Goal: Task Accomplishment & Management: Complete application form

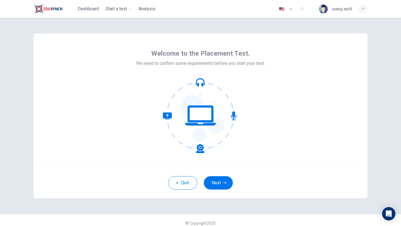
scroll to position [1266, 0]
click at [216, 183] on button "Next" at bounding box center [218, 182] width 29 height 13
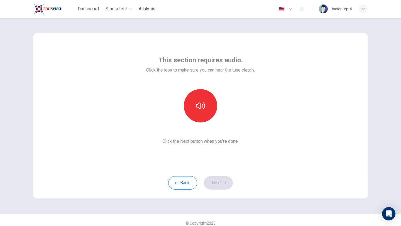
click at [200, 125] on div "This section requires audio. Click the icon to make sure you can hear the tune …" at bounding box center [200, 100] width 109 height 89
click at [195, 110] on button "button" at bounding box center [200, 105] width 33 height 33
click at [221, 183] on button "Next" at bounding box center [218, 182] width 29 height 13
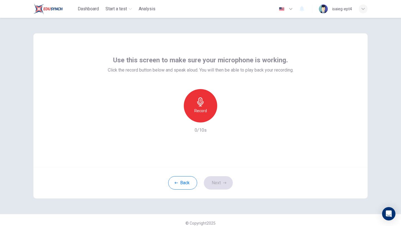
click at [200, 111] on h6 "Record" at bounding box center [200, 111] width 13 height 7
click at [200, 111] on h6 "Stop" at bounding box center [200, 111] width 8 height 7
click at [219, 189] on button "Next" at bounding box center [218, 182] width 29 height 13
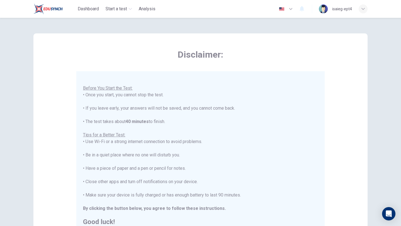
scroll to position [84, 0]
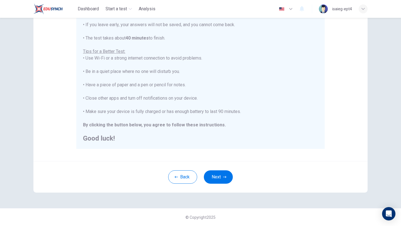
click at [219, 170] on div "Back Next" at bounding box center [200, 176] width 334 height 31
click at [218, 174] on button "Next" at bounding box center [218, 176] width 29 height 13
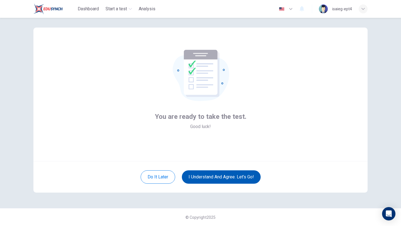
click at [219, 175] on button "I understand and agree. Let’s go!" at bounding box center [221, 176] width 79 height 13
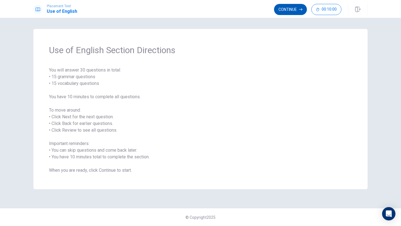
click at [289, 13] on button "Continue" at bounding box center [290, 9] width 33 height 11
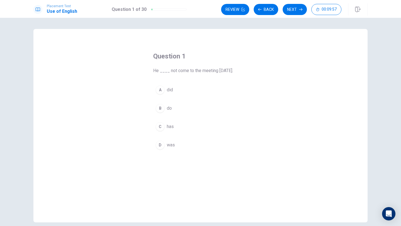
click at [164, 90] on div "A" at bounding box center [160, 90] width 9 height 9
click at [157, 127] on div "C" at bounding box center [160, 126] width 9 height 9
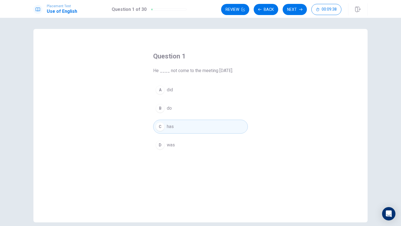
drag, startPoint x: 219, startPoint y: 69, endPoint x: 247, endPoint y: 72, distance: 28.0
click at [247, 72] on span "He ____ not come to the meeting [DATE]." at bounding box center [200, 70] width 95 height 7
click at [159, 90] on div "A" at bounding box center [160, 90] width 9 height 9
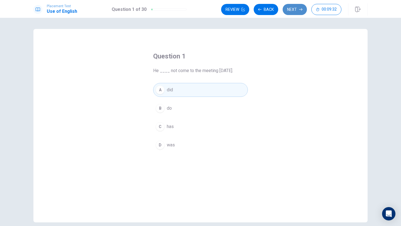
click at [298, 10] on button "Next" at bounding box center [295, 9] width 24 height 11
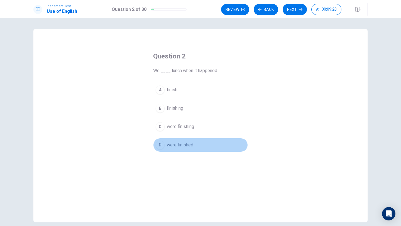
click at [159, 148] on div "D" at bounding box center [160, 145] width 9 height 9
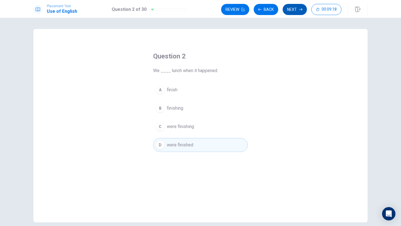
click at [292, 12] on button "Next" at bounding box center [295, 9] width 24 height 11
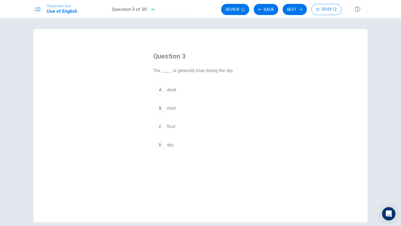
click at [160, 148] on div "D" at bounding box center [160, 145] width 9 height 9
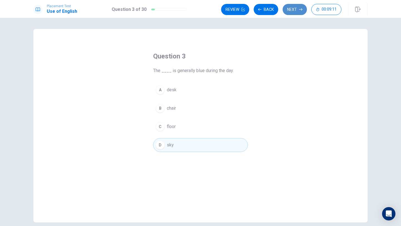
click at [294, 11] on button "Next" at bounding box center [295, 9] width 24 height 11
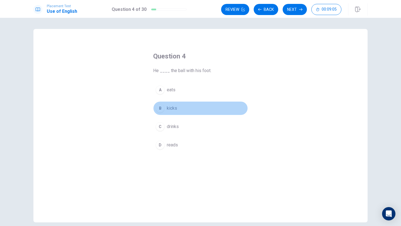
click at [160, 108] on div "B" at bounding box center [160, 108] width 9 height 9
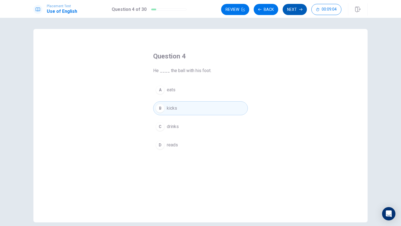
click at [290, 9] on button "Next" at bounding box center [295, 9] width 24 height 11
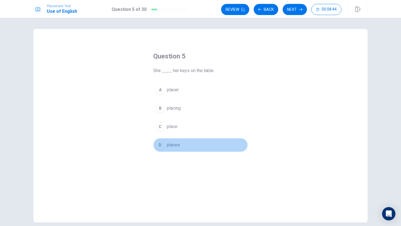
click at [161, 145] on div "D" at bounding box center [160, 145] width 9 height 9
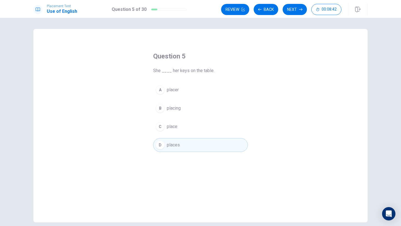
click at [162, 130] on div "C" at bounding box center [160, 126] width 9 height 9
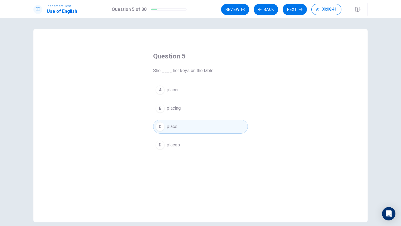
click at [167, 88] on span "placer" at bounding box center [173, 90] width 12 height 7
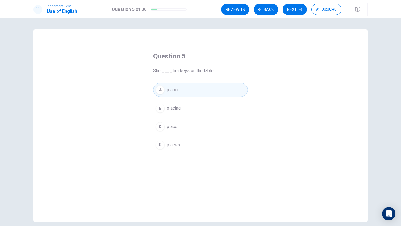
click at [163, 106] on div "B" at bounding box center [160, 108] width 9 height 9
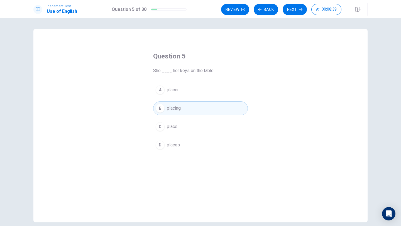
click at [161, 89] on div "A" at bounding box center [160, 90] width 9 height 9
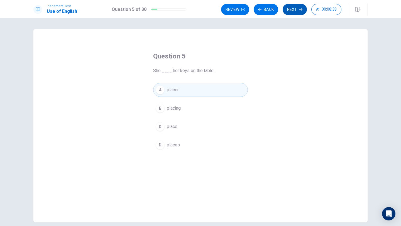
click at [297, 9] on button "Next" at bounding box center [295, 9] width 24 height 11
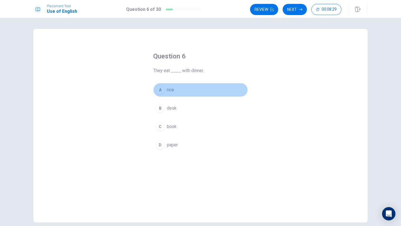
click at [158, 89] on div "A" at bounding box center [160, 90] width 9 height 9
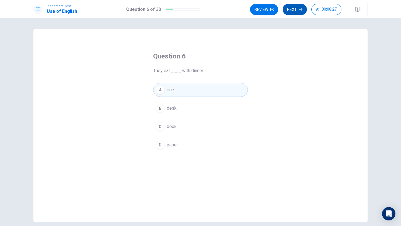
click at [302, 10] on icon "button" at bounding box center [300, 9] width 3 height 3
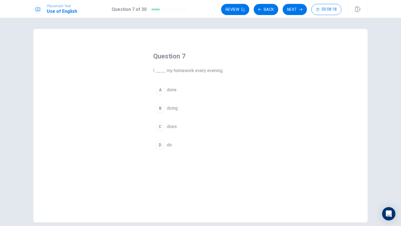
click at [160, 92] on div "A" at bounding box center [160, 90] width 9 height 9
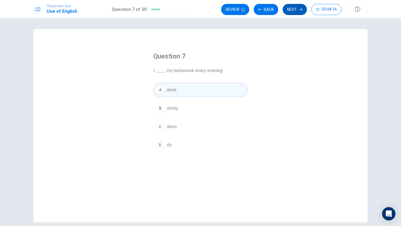
click at [301, 12] on button "Next" at bounding box center [295, 9] width 24 height 11
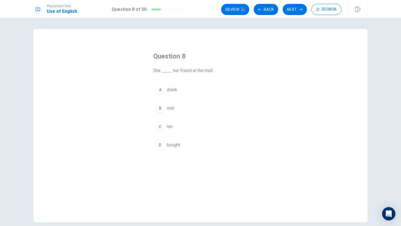
click at [159, 111] on div "B" at bounding box center [160, 108] width 9 height 9
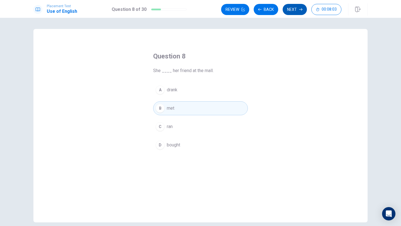
click at [298, 13] on button "Next" at bounding box center [295, 9] width 24 height 11
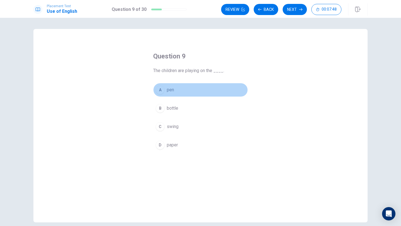
click at [161, 91] on div "A" at bounding box center [160, 90] width 9 height 9
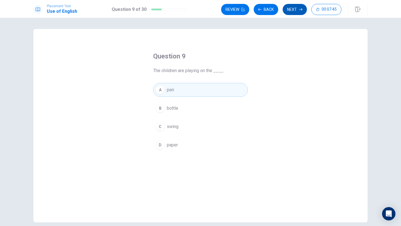
click at [300, 10] on icon "button" at bounding box center [300, 9] width 3 height 3
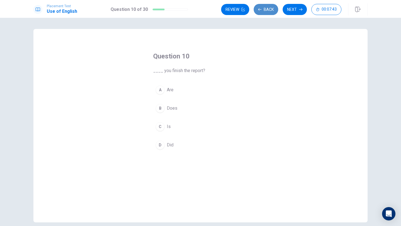
click at [258, 9] on icon "button" at bounding box center [259, 9] width 3 height 3
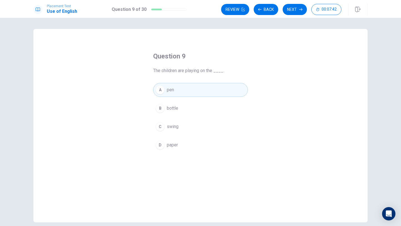
click at [159, 124] on div "C" at bounding box center [160, 126] width 9 height 9
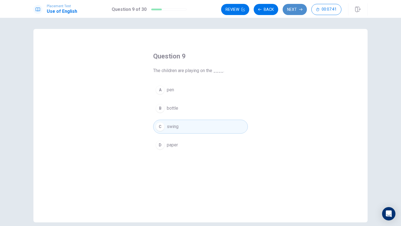
click at [302, 12] on button "Next" at bounding box center [295, 9] width 24 height 11
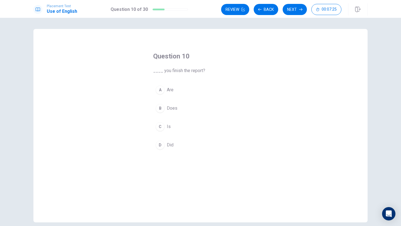
click at [159, 145] on div "D" at bounding box center [160, 145] width 9 height 9
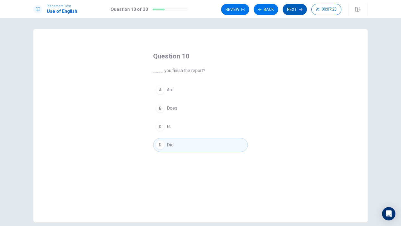
click at [294, 9] on button "Next" at bounding box center [295, 9] width 24 height 11
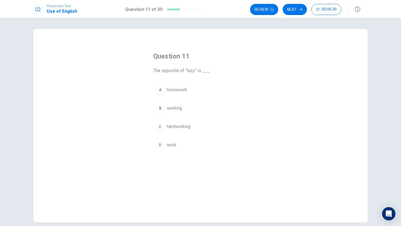
click at [160, 125] on div "C" at bounding box center [160, 126] width 9 height 9
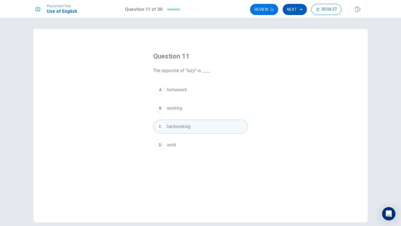
click at [306, 9] on button "Next" at bounding box center [295, 9] width 24 height 11
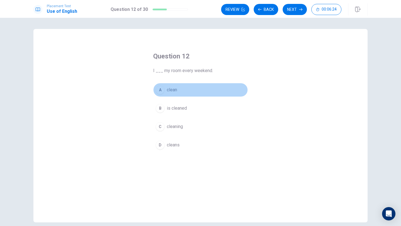
click at [160, 90] on div "A" at bounding box center [160, 90] width 9 height 9
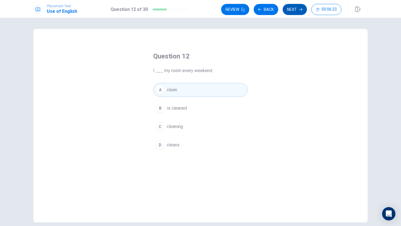
click at [296, 7] on button "Next" at bounding box center [295, 9] width 24 height 11
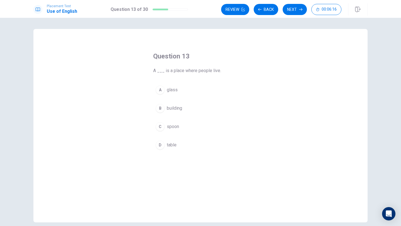
click at [160, 110] on div "B" at bounding box center [160, 108] width 9 height 9
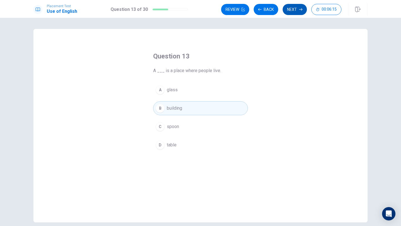
click at [294, 11] on button "Next" at bounding box center [295, 9] width 24 height 11
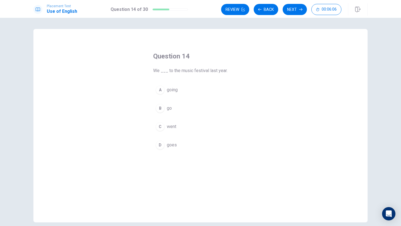
click at [159, 122] on div "C" at bounding box center [160, 126] width 9 height 9
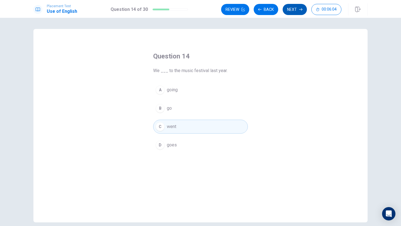
click at [299, 8] on icon "button" at bounding box center [300, 9] width 3 height 3
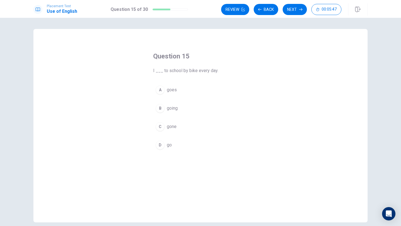
click at [157, 146] on div "D" at bounding box center [160, 145] width 9 height 9
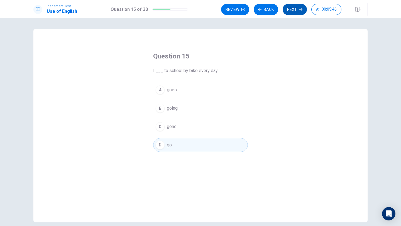
click at [298, 9] on button "Next" at bounding box center [295, 9] width 24 height 11
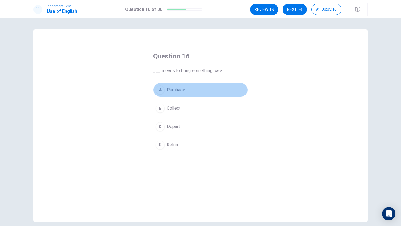
click at [160, 91] on div "A" at bounding box center [160, 90] width 9 height 9
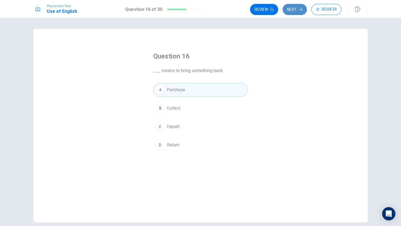
click at [303, 10] on button "Next" at bounding box center [295, 9] width 24 height 11
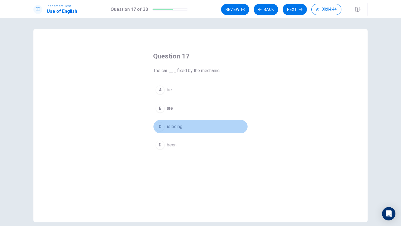
click at [160, 128] on div "C" at bounding box center [160, 126] width 9 height 9
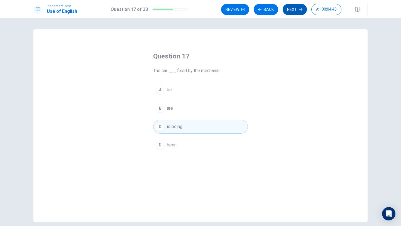
click at [300, 11] on icon "button" at bounding box center [300, 9] width 3 height 3
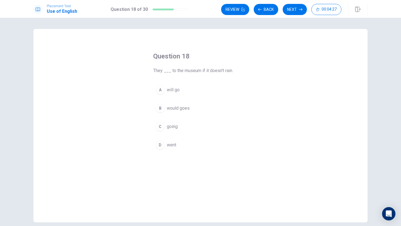
click at [167, 89] on span "will go" at bounding box center [173, 90] width 13 height 7
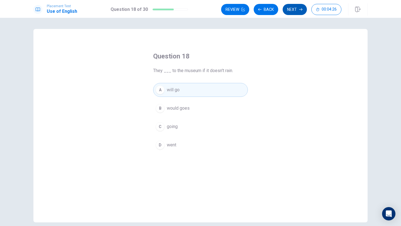
click at [303, 13] on button "Next" at bounding box center [295, 9] width 24 height 11
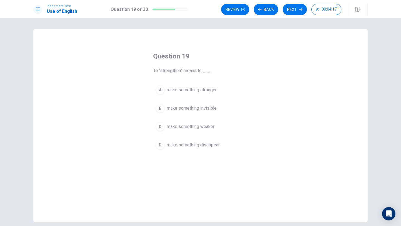
click at [160, 89] on div "A" at bounding box center [160, 90] width 9 height 9
click at [169, 118] on div "A make something stronger B make something invisible C make something weaker D …" at bounding box center [200, 117] width 95 height 69
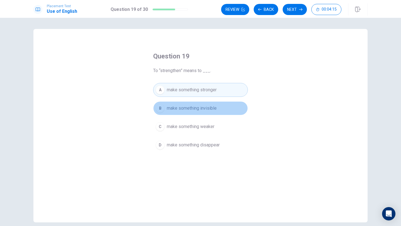
click at [162, 111] on div "B" at bounding box center [160, 108] width 9 height 9
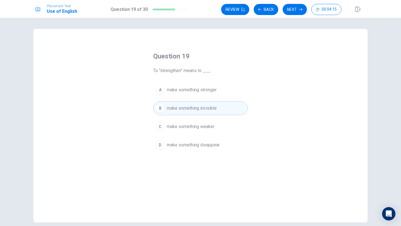
click at [162, 131] on button "C make something weaker" at bounding box center [200, 127] width 95 height 14
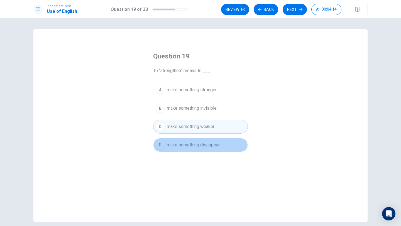
click at [157, 147] on div "D" at bounding box center [160, 145] width 9 height 9
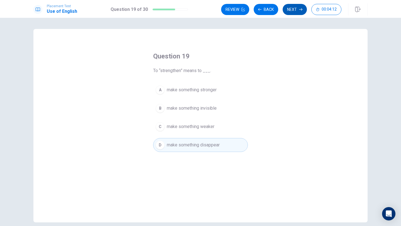
click at [300, 13] on button "Next" at bounding box center [295, 9] width 24 height 11
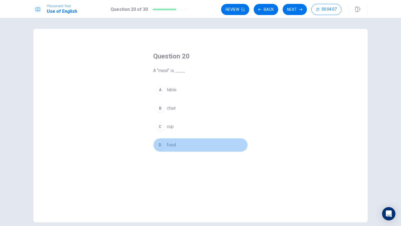
click at [160, 148] on div "D" at bounding box center [160, 145] width 9 height 9
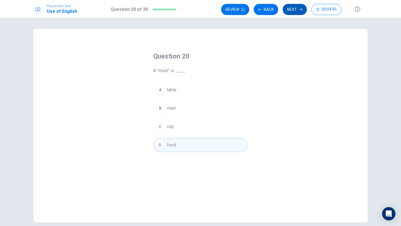
click at [301, 11] on icon "button" at bounding box center [300, 9] width 3 height 3
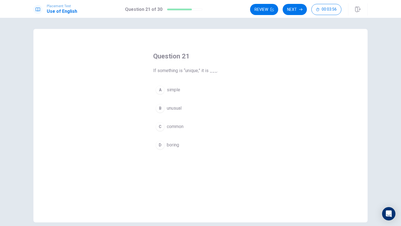
click at [161, 108] on div "B" at bounding box center [160, 108] width 9 height 9
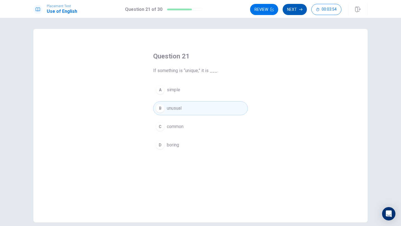
click at [300, 12] on button "Next" at bounding box center [295, 9] width 24 height 11
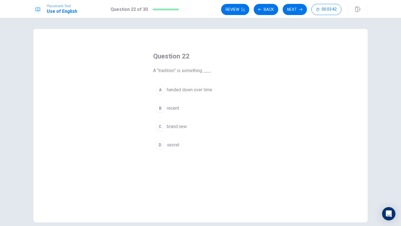
click at [162, 110] on div "B" at bounding box center [160, 108] width 9 height 9
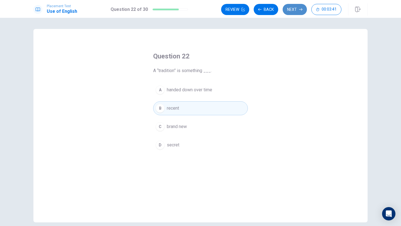
click at [291, 10] on button "Next" at bounding box center [295, 9] width 24 height 11
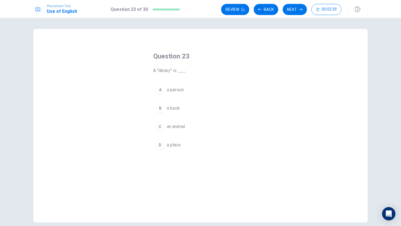
click at [160, 105] on div "B" at bounding box center [160, 108] width 9 height 9
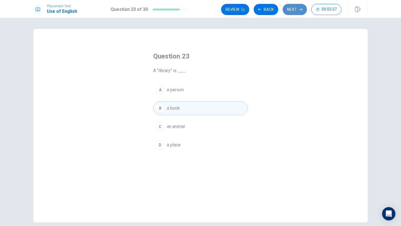
click at [300, 8] on icon "button" at bounding box center [300, 9] width 3 height 3
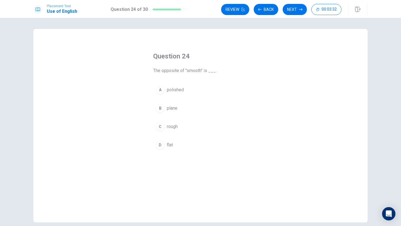
click at [159, 91] on div "A" at bounding box center [160, 90] width 9 height 9
click at [158, 99] on div "A polished B plane C rough D flat" at bounding box center [200, 117] width 95 height 69
click at [157, 113] on button "B plane" at bounding box center [200, 108] width 95 height 14
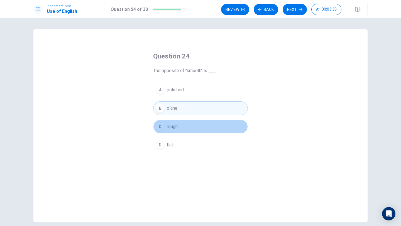
click at [156, 124] on button "C rough" at bounding box center [200, 127] width 95 height 14
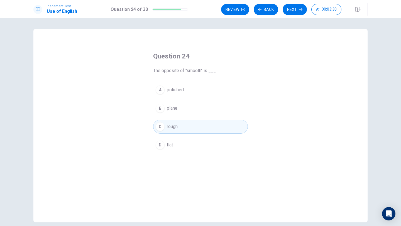
click at [156, 146] on div "D" at bounding box center [160, 145] width 9 height 9
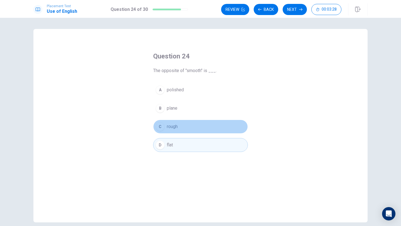
click at [159, 122] on div "C" at bounding box center [160, 126] width 9 height 9
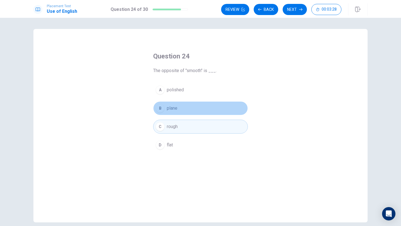
click at [159, 105] on div "B" at bounding box center [160, 108] width 9 height 9
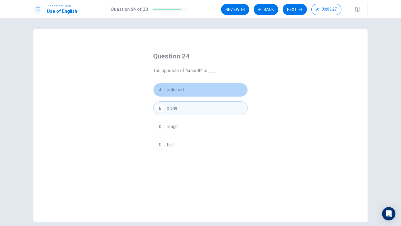
click at [159, 89] on div "A" at bounding box center [160, 90] width 9 height 9
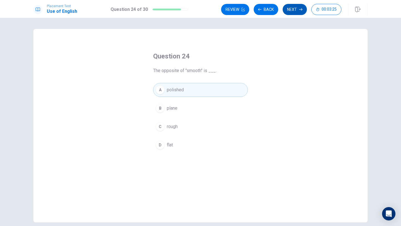
click at [304, 14] on button "Next" at bounding box center [295, 9] width 24 height 11
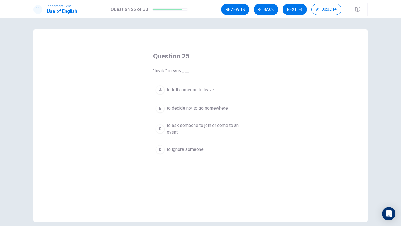
click at [161, 127] on div "C" at bounding box center [160, 129] width 9 height 9
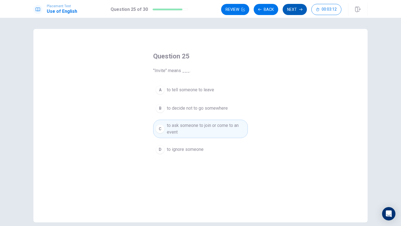
click at [296, 9] on button "Next" at bounding box center [295, 9] width 24 height 11
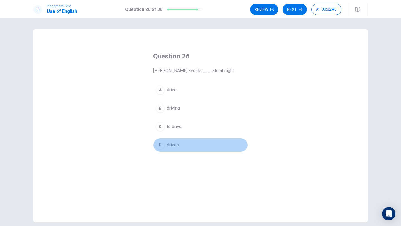
click at [157, 147] on div "D" at bounding box center [160, 145] width 9 height 9
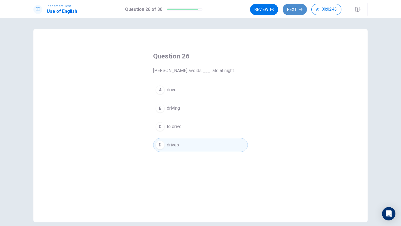
click at [294, 10] on button "Next" at bounding box center [295, 9] width 24 height 11
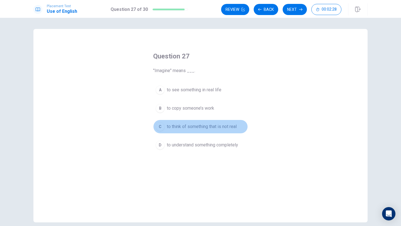
click at [160, 127] on div "C" at bounding box center [160, 126] width 9 height 9
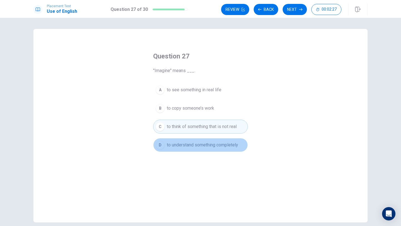
click at [159, 148] on div "D" at bounding box center [160, 145] width 9 height 9
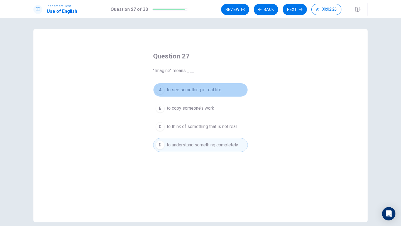
click at [165, 92] on button "A to see something in real life" at bounding box center [200, 90] width 95 height 14
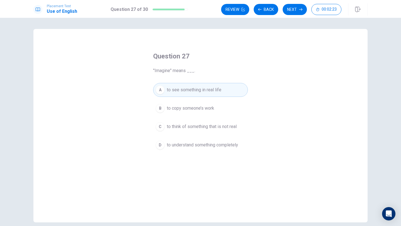
click at [160, 146] on div "D" at bounding box center [160, 145] width 9 height 9
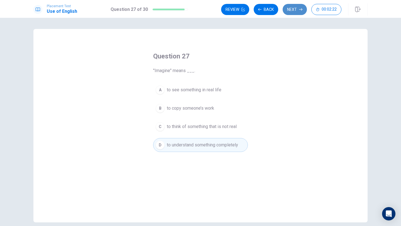
click at [298, 11] on button "Next" at bounding box center [295, 9] width 24 height 11
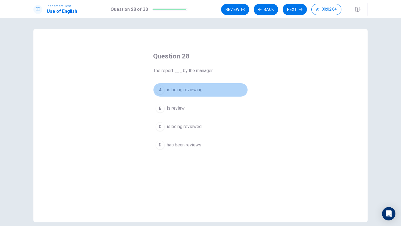
click at [162, 92] on div "A" at bounding box center [160, 90] width 9 height 9
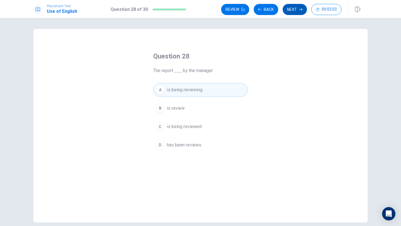
click at [292, 12] on button "Next" at bounding box center [295, 9] width 24 height 11
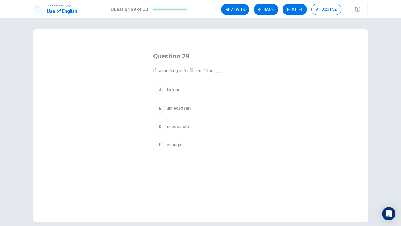
click at [160, 111] on div "B" at bounding box center [160, 108] width 9 height 9
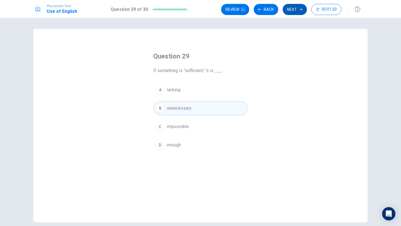
click at [290, 11] on button "Next" at bounding box center [295, 9] width 24 height 11
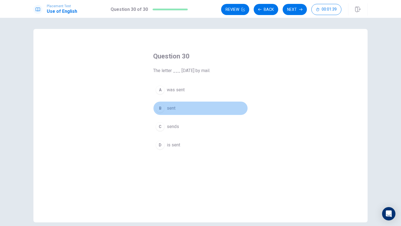
click at [159, 110] on div "B" at bounding box center [160, 108] width 9 height 9
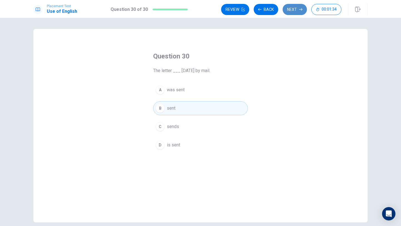
click at [295, 11] on button "Next" at bounding box center [295, 9] width 24 height 11
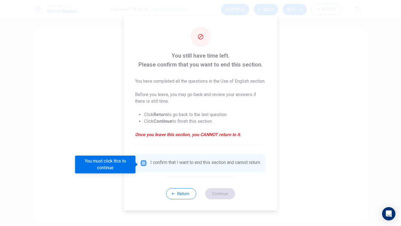
click at [144, 165] on input "You must click this to continue" at bounding box center [143, 163] width 7 height 7
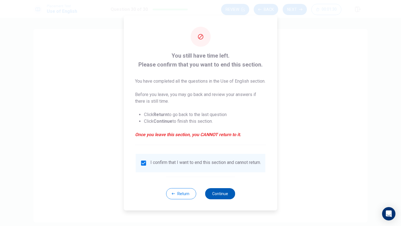
click at [209, 197] on button "Continue" at bounding box center [220, 193] width 30 height 11
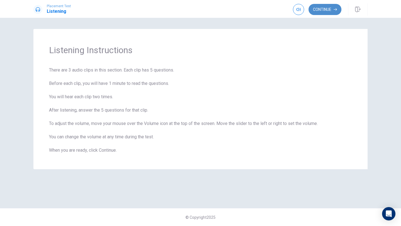
click at [328, 12] on button "Continue" at bounding box center [325, 9] width 33 height 11
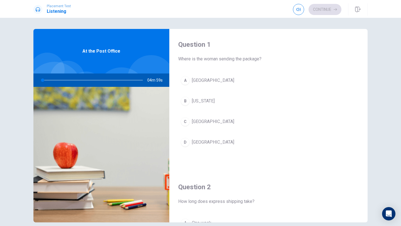
click at [188, 82] on div "A" at bounding box center [185, 80] width 9 height 9
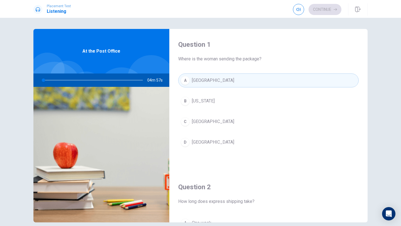
click at [209, 72] on div "Question 1 Where is the woman sending the package? A [GEOGRAPHIC_DATA] B [US_ST…" at bounding box center [268, 100] width 198 height 143
click at [207, 76] on button "A [GEOGRAPHIC_DATA]" at bounding box center [268, 81] width 181 height 14
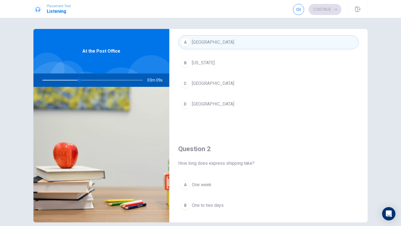
scroll to position [39, 0]
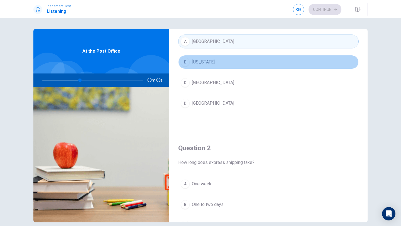
click at [186, 63] on div "B" at bounding box center [185, 62] width 9 height 9
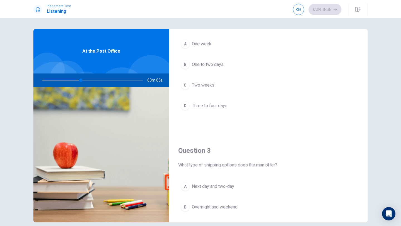
scroll to position [182, 0]
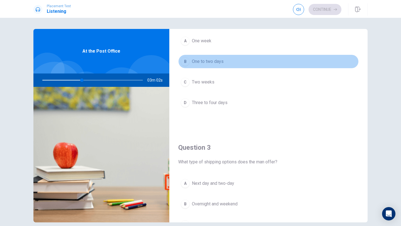
click at [185, 64] on div "B" at bounding box center [185, 61] width 9 height 9
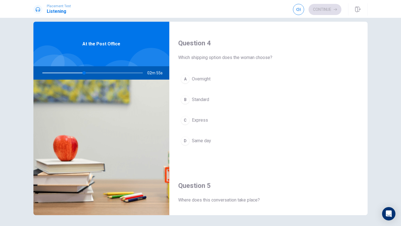
scroll to position [422, 0]
click at [188, 78] on div "A" at bounding box center [185, 79] width 9 height 9
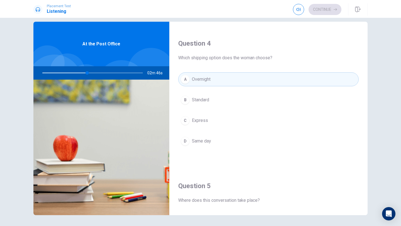
click at [185, 105] on button "B Standard" at bounding box center [268, 100] width 181 height 14
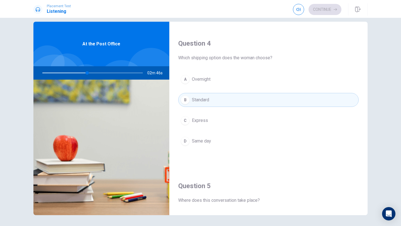
click at [191, 120] on button "C Express" at bounding box center [268, 121] width 181 height 14
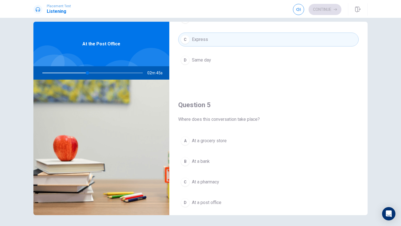
scroll to position [520, 0]
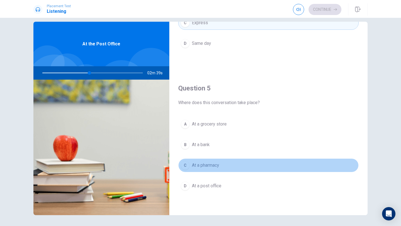
click at [184, 167] on div "C" at bounding box center [185, 165] width 9 height 9
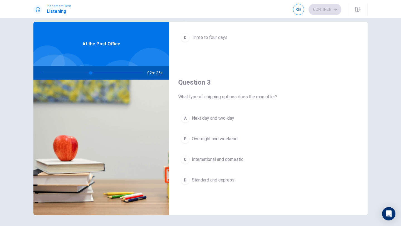
scroll to position [240, 0]
click at [184, 120] on div "A" at bounding box center [185, 118] width 9 height 9
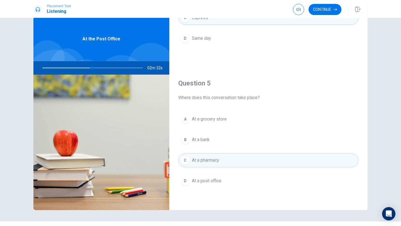
scroll to position [13, 0]
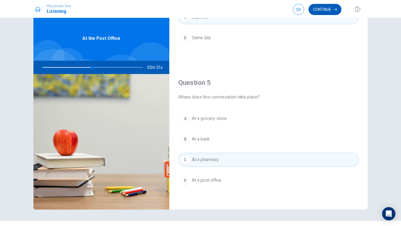
click at [323, 9] on button "Continue" at bounding box center [325, 9] width 33 height 11
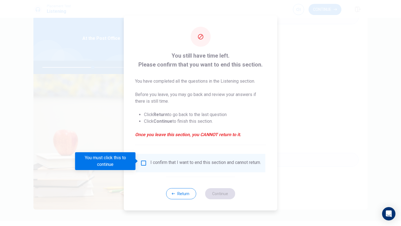
click at [145, 165] on div "I confirm that I want to end this section and cannot return." at bounding box center [200, 163] width 121 height 7
click at [145, 161] on input "You must click this to continue" at bounding box center [143, 163] width 7 height 7
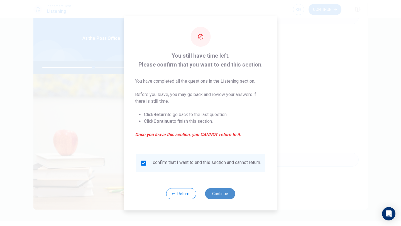
click at [218, 194] on button "Continue" at bounding box center [220, 193] width 30 height 11
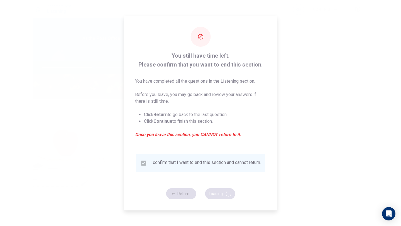
type input "52"
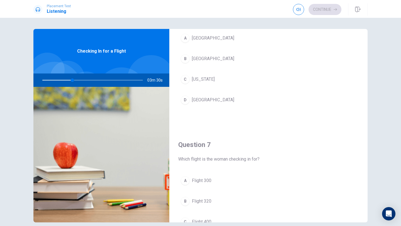
scroll to position [44, 0]
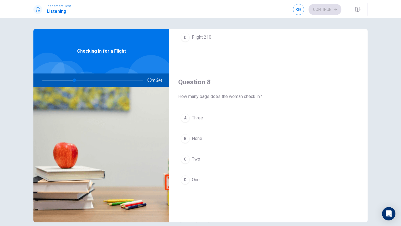
click at [187, 178] on div "D" at bounding box center [185, 179] width 9 height 9
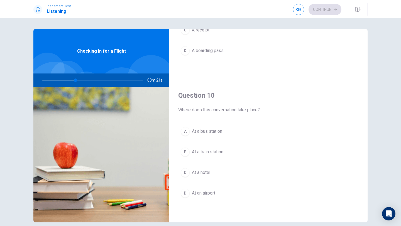
scroll to position [519, 0]
click at [184, 53] on div "D" at bounding box center [185, 51] width 9 height 9
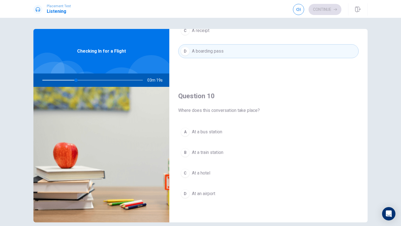
click at [189, 193] on div "D" at bounding box center [185, 193] width 9 height 9
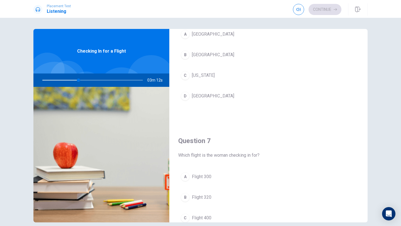
scroll to position [46, 0]
click at [186, 178] on div "A" at bounding box center [185, 177] width 9 height 9
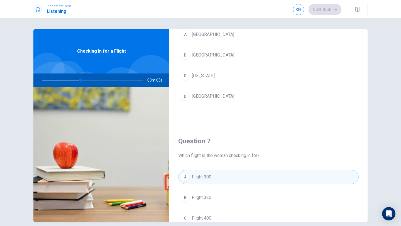
click at [188, 36] on div "A" at bounding box center [185, 34] width 9 height 9
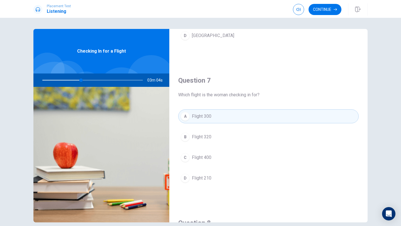
scroll to position [116, 0]
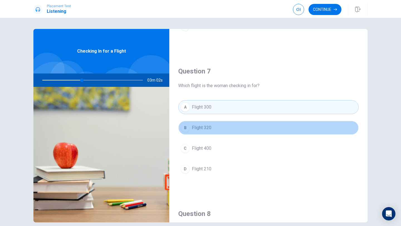
click at [182, 130] on div "B" at bounding box center [185, 127] width 9 height 9
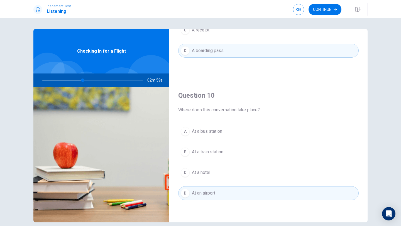
scroll to position [518, 0]
click at [335, 13] on button "Continue" at bounding box center [325, 9] width 33 height 11
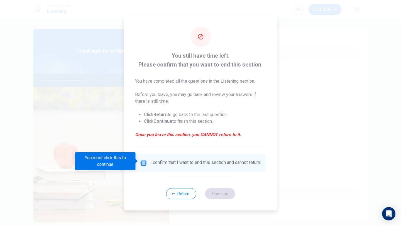
click at [143, 161] on input "You must click this to continue" at bounding box center [143, 163] width 7 height 7
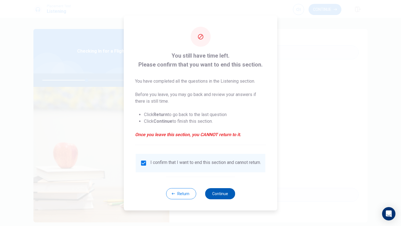
click at [216, 199] on button "Continue" at bounding box center [220, 193] width 30 height 11
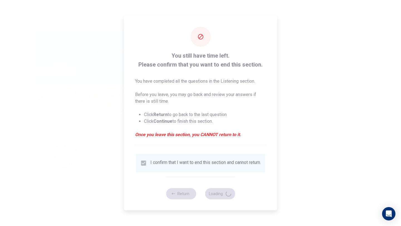
type input "46"
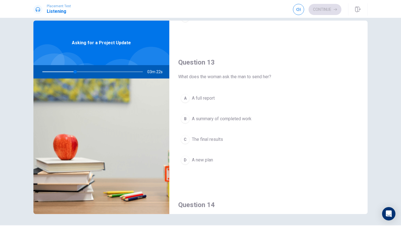
scroll to position [260, 0]
click at [182, 161] on div "D" at bounding box center [185, 159] width 9 height 9
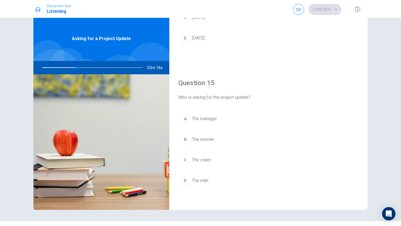
scroll to position [12, 0]
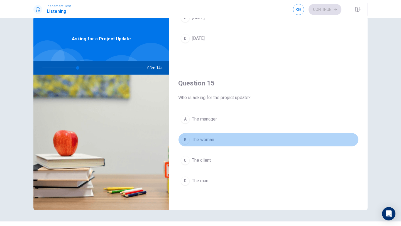
click at [186, 138] on div "B" at bounding box center [185, 139] width 9 height 9
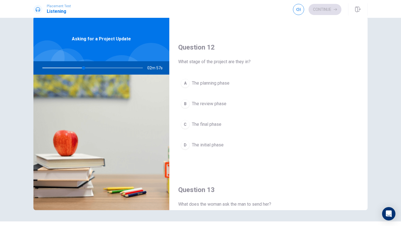
scroll to position [145, 0]
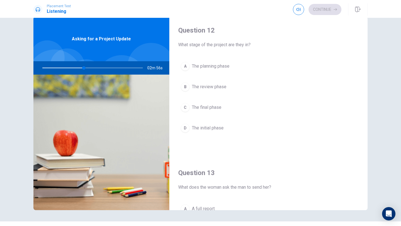
click at [182, 128] on div "D" at bounding box center [185, 128] width 9 height 9
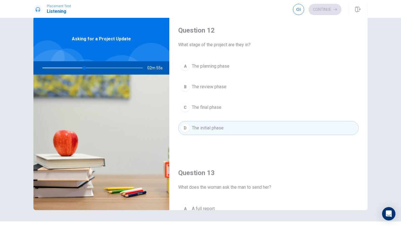
scroll to position [166, 0]
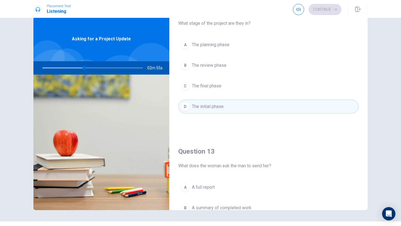
click at [187, 86] on div "C" at bounding box center [185, 86] width 9 height 9
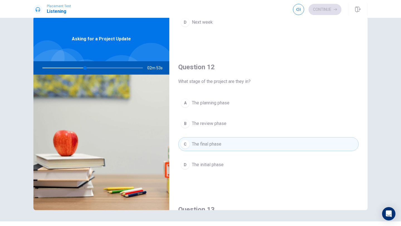
scroll to position [0, 0]
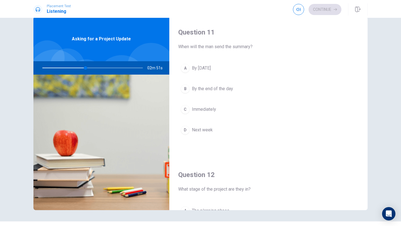
click at [189, 65] on button "A By [DATE]" at bounding box center [268, 68] width 181 height 14
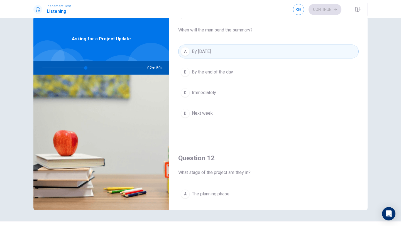
scroll to position [17, 0]
click at [182, 73] on div "B" at bounding box center [185, 71] width 9 height 9
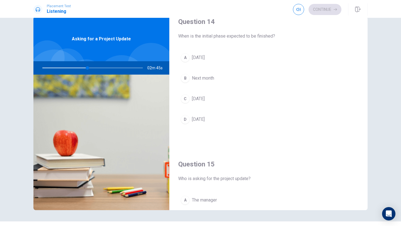
scroll to position [438, 0]
click at [189, 120] on div "D" at bounding box center [185, 119] width 9 height 9
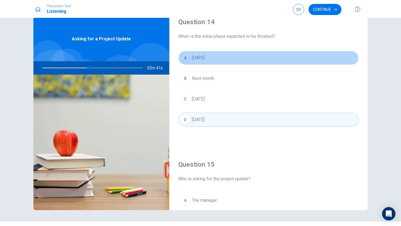
click at [185, 57] on div "A" at bounding box center [185, 57] width 9 height 9
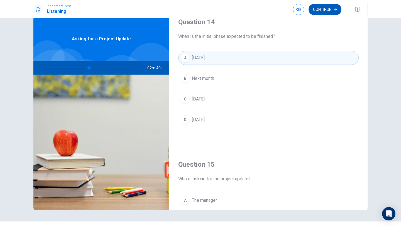
click at [327, 13] on button "Continue" at bounding box center [325, 9] width 33 height 11
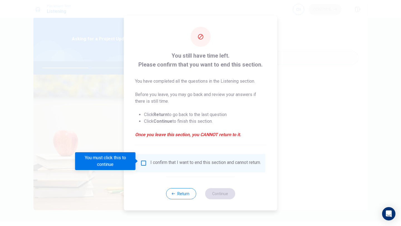
click at [142, 164] on input "You must click this to continue" at bounding box center [143, 163] width 7 height 7
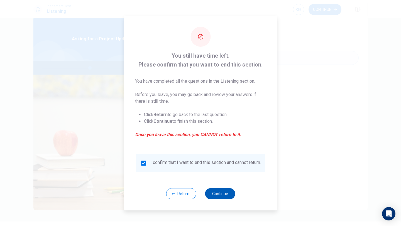
click at [219, 199] on button "Continue" at bounding box center [220, 193] width 30 height 11
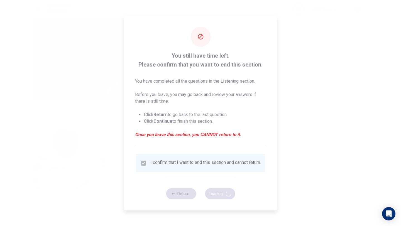
type input "49"
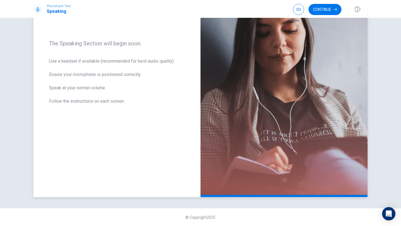
scroll to position [0, 0]
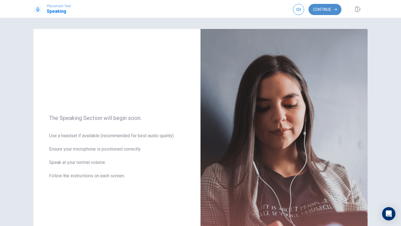
click at [328, 11] on button "Continue" at bounding box center [325, 9] width 33 height 11
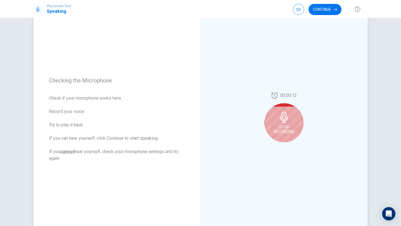
scroll to position [75, 0]
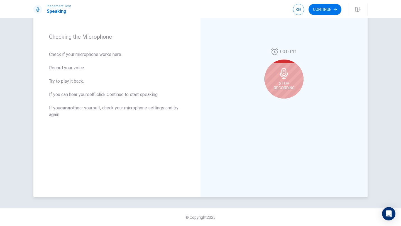
click at [275, 80] on div "Stop Recording" at bounding box center [284, 79] width 39 height 39
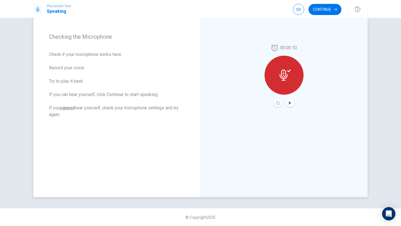
scroll to position [0, 0]
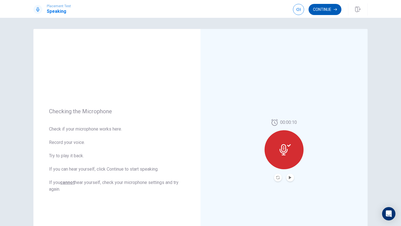
click at [325, 7] on button "Continue" at bounding box center [325, 9] width 33 height 11
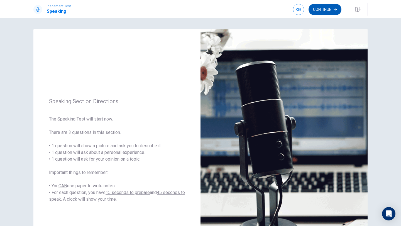
click at [331, 11] on button "Continue" at bounding box center [325, 9] width 33 height 11
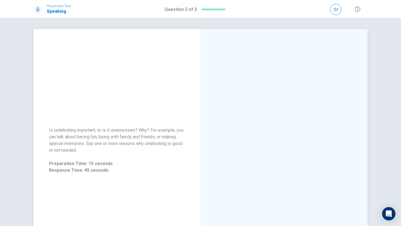
click at [274, 106] on div at bounding box center [284, 150] width 167 height 243
drag, startPoint x: 48, startPoint y: 130, endPoint x: 103, endPoint y: 179, distance: 72.8
click at [103, 179] on div "Is celebrating important, or is it unnecessary? Why? For example, you can talk …" at bounding box center [116, 150] width 167 height 60
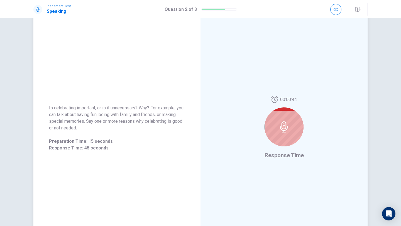
scroll to position [23, 0]
click at [279, 125] on icon at bounding box center [284, 126] width 11 height 11
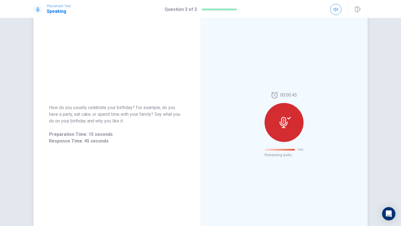
scroll to position [0, 0]
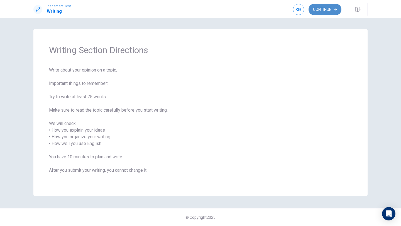
click at [323, 13] on button "Continue" at bounding box center [325, 9] width 33 height 11
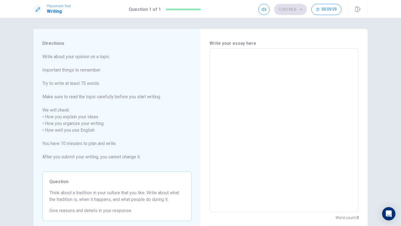
click at [229, 65] on textarea at bounding box center [284, 130] width 142 height 155
click at [242, 63] on textarea at bounding box center [284, 130] width 142 height 155
click at [239, 58] on textarea at bounding box center [284, 130] width 142 height 155
type textarea "m"
type textarea "x"
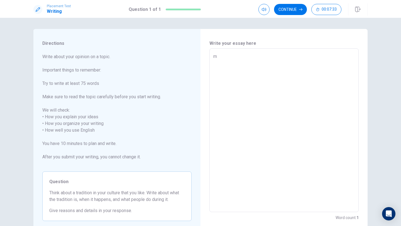
type textarea "my"
type textarea "x"
type textarea "my"
type textarea "x"
type textarea "my f"
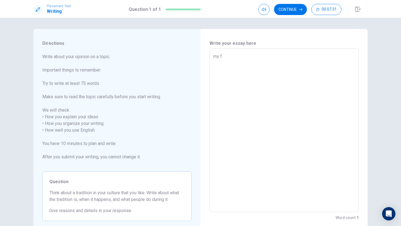
type textarea "x"
type textarea "my fa"
type textarea "x"
type textarea "my f"
type textarea "x"
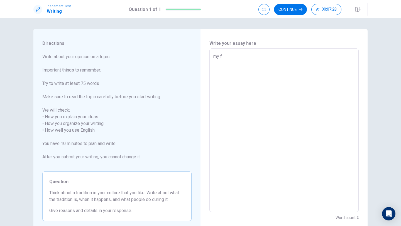
type textarea "my"
type textarea "x"
type textarea "my f"
type textarea "x"
type textarea "my fa"
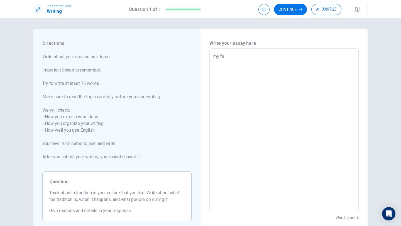
type textarea "x"
type textarea "my fav"
type textarea "x"
type textarea "my favi"
type textarea "x"
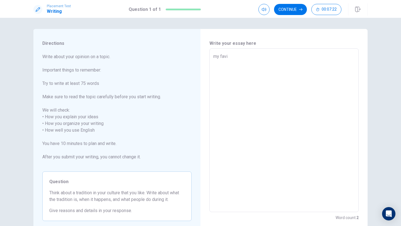
type textarea "my favir"
type textarea "x"
type textarea "my faviro"
type textarea "x"
type textarea "my favirou"
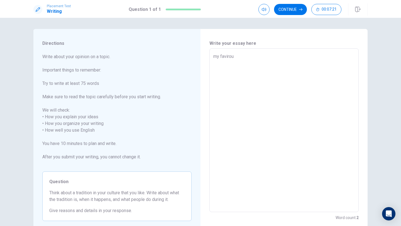
type textarea "x"
type textarea "my favirout"
type textarea "x"
type textarea "my favirout"
type textarea "x"
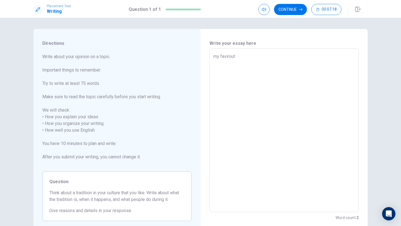
type textarea "my favirout"
type textarea "x"
type textarea "my favirou"
type textarea "x"
type textarea "my faviro"
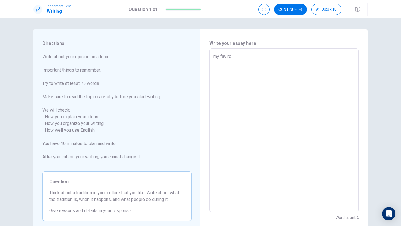
type textarea "x"
type textarea "my favir"
type textarea "x"
type textarea "my favi"
type textarea "x"
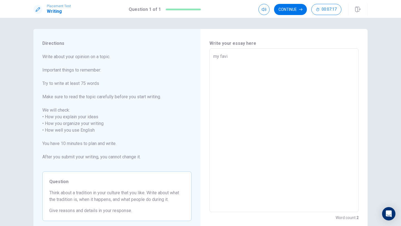
type textarea "my fav"
type textarea "x"
type textarea "my fa"
type textarea "x"
type textarea "my fai"
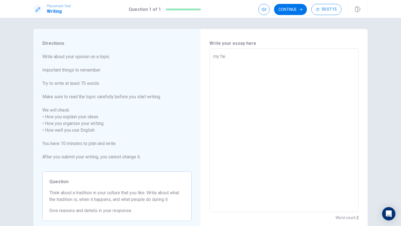
type textarea "x"
type textarea "my faiv"
type textarea "x"
type textarea "my faivr"
type textarea "x"
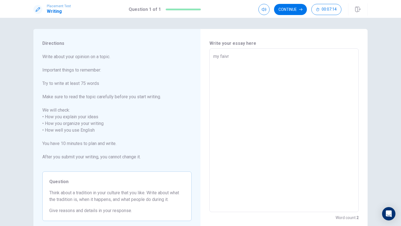
type textarea "my faivro"
type textarea "x"
type textarea "my faivrou"
type textarea "x"
type textarea "my faivrout"
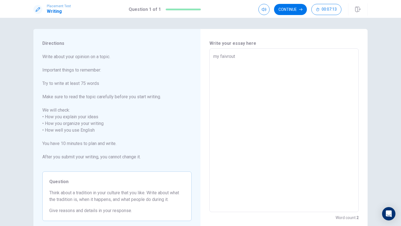
type textarea "x"
type textarea "my faivrout"
type textarea "x"
type textarea "my faivrout"
type textarea "x"
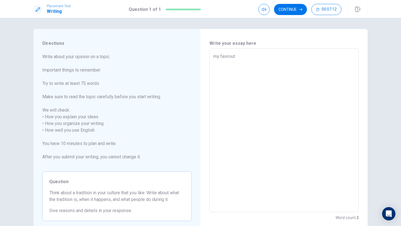
type textarea "my faivrou"
type textarea "x"
type textarea "my faivro"
type textarea "x"
type textarea "my faivr"
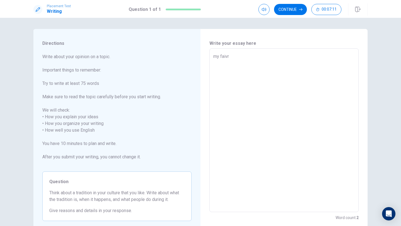
type textarea "x"
type textarea "my faivra"
type textarea "x"
type textarea "my faivrao"
type textarea "x"
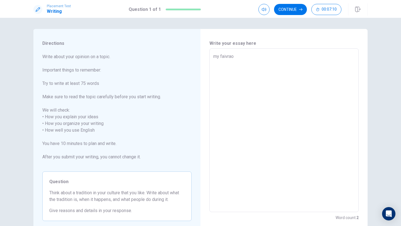
type textarea "my faivraou"
type textarea "x"
type textarea "my faivraout"
type textarea "x"
type textarea "my faivraout"
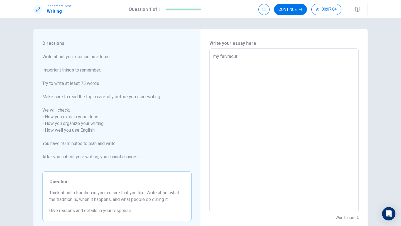
type textarea "x"
type textarea "my faivraout t"
type textarea "x"
type textarea "my faivraout tr"
type textarea "x"
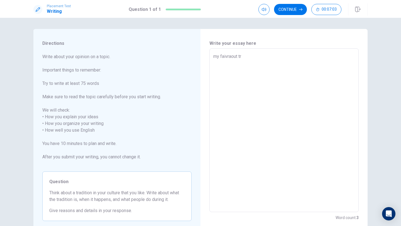
type textarea "my faivraout tri"
type textarea "x"
type textarea "my faivraout trid"
type textarea "x"
type textarea "my faivraout tridi"
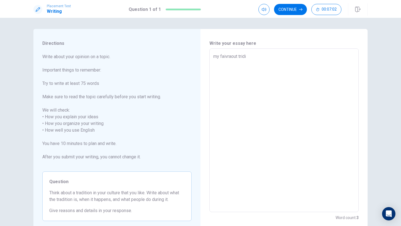
type textarea "x"
type textarea "my faivraout tridit"
type textarea "x"
type textarea "my faivraout triditi"
type textarea "x"
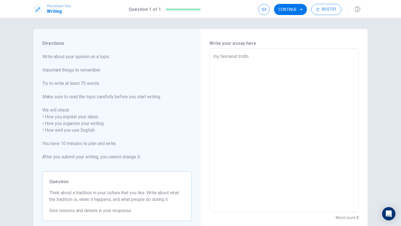
type textarea "my faivraout triditio"
type textarea "x"
type textarea "my faivraout tridition"
type textarea "x"
type textarea "my faivraout triditio"
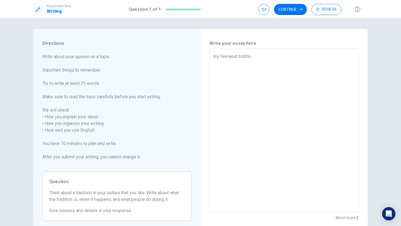
type textarea "x"
type textarea "my faivraout triditi"
type textarea "x"
type textarea "my faivraout tridit"
type textarea "x"
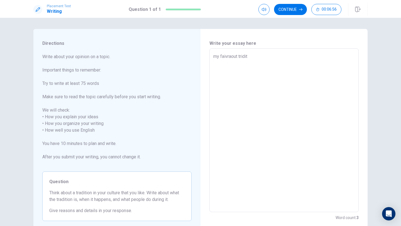
type textarea "my faivraout tridi"
type textarea "x"
type textarea "my faivraout trid"
type textarea "x"
type textarea "my faivraout tri"
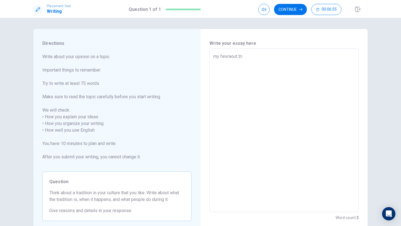
type textarea "x"
type textarea "my faivraout tr"
type textarea "x"
type textarea "my faivraout tra"
type textarea "x"
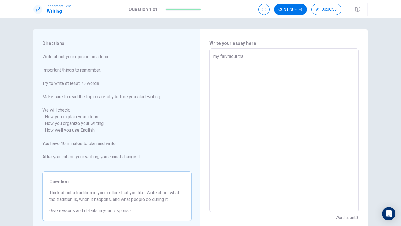
type textarea "my faivraout trad"
type textarea "x"
type textarea "my faivraout tradi"
type textarea "x"
type textarea "my faivraout tradit"
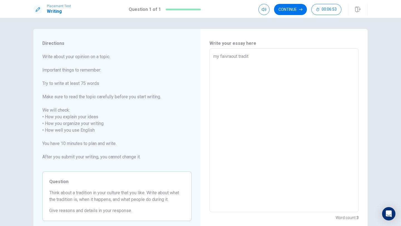
type textarea "x"
type textarea "my faivraout traditi"
type textarea "x"
type textarea "my faivraout traditio"
type textarea "x"
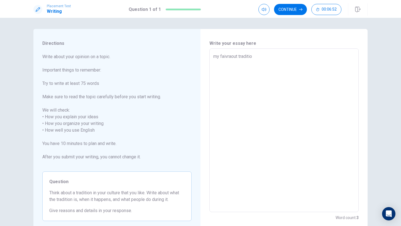
type textarea "my faivraout tradition"
type textarea "x"
type textarea "my faivraout tradition"
type textarea "x"
type textarea "my faivraout tradition c"
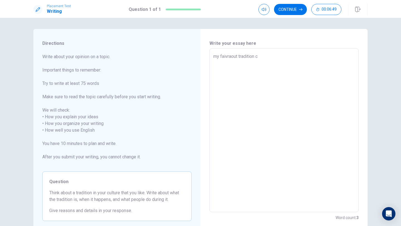
type textarea "x"
type textarea "my faivraout tradition cu"
type textarea "x"
type textarea "my faivraout tradition cul"
type textarea "x"
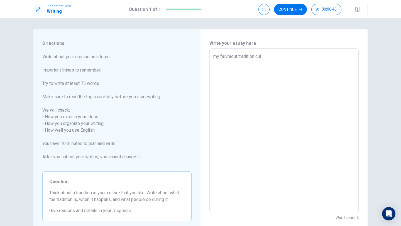
type textarea "my faivraout tradition cult"
type textarea "x"
type textarea "my faivraout tradition cultu"
type textarea "x"
type textarea "my faivraout tradition cultur"
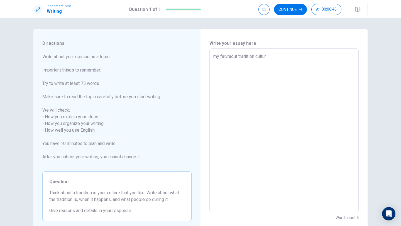
type textarea "x"
type textarea "my faivraout tradition culture"
type textarea "x"
type textarea "my faivraout tradition culture"
type textarea "x"
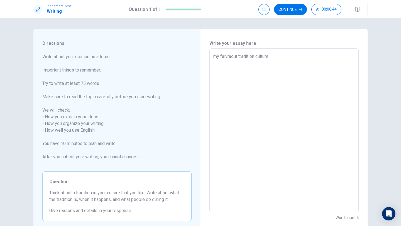
type textarea "my faivraout tradition culture i"
type textarea "x"
type textarea "my faivraout tradition culture is"
type textarea "x"
type textarea "my faivraout tradition culture is"
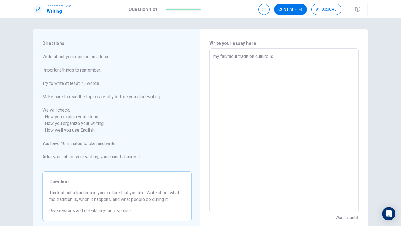
type textarea "x"
type textarea "my faivraout tradition culture is i"
type textarea "x"
type textarea "my faivraout tradition culture is in"
type textarea "x"
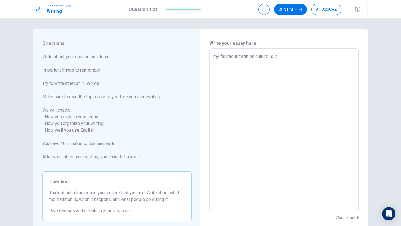
type textarea "my faivraout tradition culture is in"
type textarea "x"
type textarea "my faivraout tradition culture is in t"
type textarea "x"
type textarea "my faivraout tradition culture is in th"
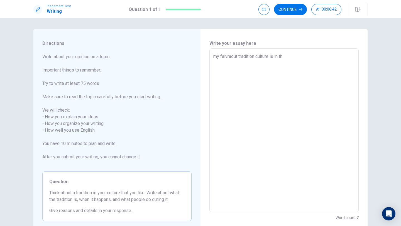
type textarea "x"
type textarea "my faivraout tradition culture is in the"
type textarea "x"
type textarea "my faivraout tradition culture is in the"
type textarea "x"
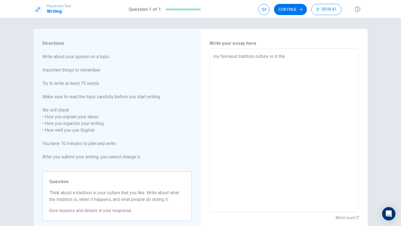
type textarea "my faivraout tradition culture is in the c"
type textarea "x"
type textarea "my faivraout tradition culture is in the ch"
type textarea "x"
type textarea "my faivraout tradition culture is in the chi"
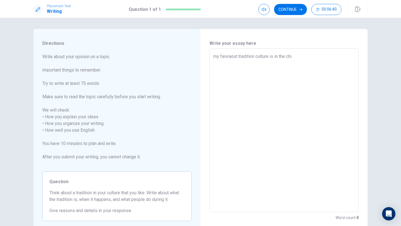
type textarea "x"
type textarea "my faivraout tradition culture is in the [GEOGRAPHIC_DATA]"
type textarea "x"
type textarea "my faivraout tradition culture is in the [GEOGRAPHIC_DATA]"
type textarea "x"
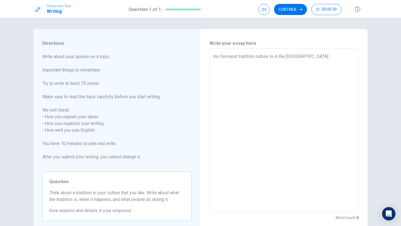
type textarea "my faivraout tradition culture is in the [GEOGRAPHIC_DATA]"
type textarea "x"
type textarea "my faivraout tradition culture is in the chi"
type textarea "x"
type textarea "my faivraout tradition culture is in the ch"
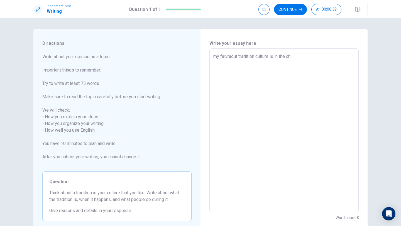
type textarea "x"
type textarea "my faivraout tradition culture is in the c"
type textarea "x"
type textarea "my faivraout tradition culture is in the"
type textarea "x"
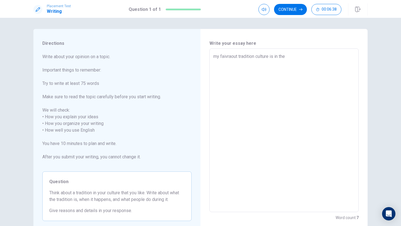
type textarea "my faivraout tradition culture is in the C"
type textarea "x"
type textarea "my faivraout tradition culture is in the Ch"
type textarea "x"
type textarea "my faivraout tradition culture is in the Chi"
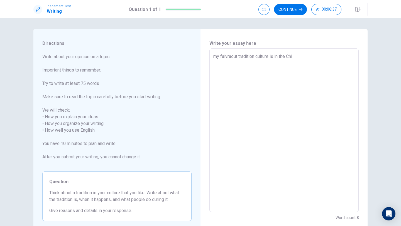
type textarea "x"
type textarea "my faivraout tradition culture is in the [GEOGRAPHIC_DATA]"
type textarea "x"
type textarea "my faivraout tradition culture is in the [GEOGRAPHIC_DATA]"
type textarea "x"
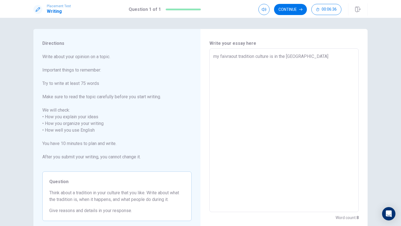
type textarea "my faivraout tradition culture is in the [GEOGRAPHIC_DATA],"
type textarea "x"
type textarea "my faivraout tradition culture is in the [GEOGRAPHIC_DATA],"
type textarea "x"
type textarea "my faivraout tradition culture is in the [GEOGRAPHIC_DATA],"
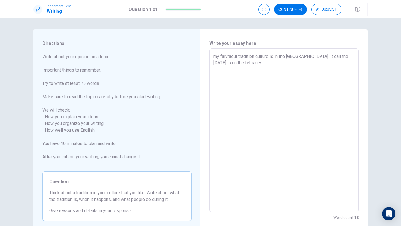
click at [242, 62] on textarea "my faivraout tradition culture is in the [GEOGRAPHIC_DATA]. It call the [DATE] …" at bounding box center [284, 130] width 142 height 155
click at [264, 64] on textarea "my faivraout tradition culture is in the [GEOGRAPHIC_DATA]. It call the [DATE] …" at bounding box center [284, 130] width 142 height 155
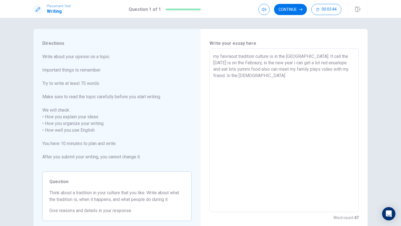
click at [274, 63] on textarea "my faivraout tradition culture is in the [GEOGRAPHIC_DATA]. It call the [DATE] …" at bounding box center [284, 130] width 142 height 155
click at [284, 63] on textarea "my faivraout tradition culture is in the [GEOGRAPHIC_DATA]. It call the [DATE] …" at bounding box center [284, 130] width 142 height 155
click at [302, 53] on textarea "my faivraout tradition culture is in the [GEOGRAPHIC_DATA]. It call the [DATE] …" at bounding box center [284, 130] width 142 height 155
click at [294, 58] on textarea "my faivraout tradition culture is in the [GEOGRAPHIC_DATA]. It call the [DATE] …" at bounding box center [284, 130] width 142 height 155
click at [269, 58] on textarea "my faivraout tradition culture is in the [GEOGRAPHIC_DATA]. It call the [DATE] …" at bounding box center [284, 130] width 142 height 155
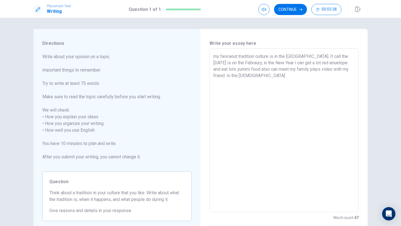
click at [341, 57] on textarea "my faivraout tradition culture is in the [GEOGRAPHIC_DATA]. It call the [DATE] …" at bounding box center [284, 130] width 142 height 155
click at [340, 57] on textarea "my faivraout tradition culture is in the [GEOGRAPHIC_DATA]. It call the [DATE] …" at bounding box center [284, 130] width 142 height 155
click at [215, 63] on textarea "my faivraout tradition culture is in the [GEOGRAPHIC_DATA]. It call the [DATE] …" at bounding box center [284, 130] width 142 height 155
click at [261, 75] on textarea "my faivraout tradition culture is in the [GEOGRAPHIC_DATA]. It call the [DATE] …" at bounding box center [284, 130] width 142 height 155
click at [293, 63] on textarea "my faivraout tradition culture is in the [GEOGRAPHIC_DATA]. It call the [DATE] …" at bounding box center [284, 130] width 142 height 155
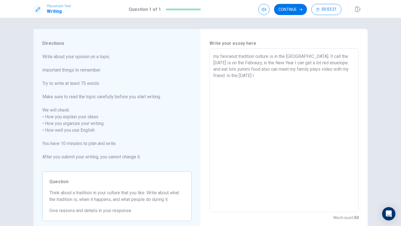
click at [279, 75] on textarea "my faivraout tradition culture is in the [GEOGRAPHIC_DATA]. It call the [DATE] …" at bounding box center [284, 130] width 142 height 155
click at [290, 82] on textarea "my faivraout tradition culture is in the [GEOGRAPHIC_DATA]. It call the [DATE] …" at bounding box center [284, 130] width 142 height 155
click at [315, 84] on textarea "my faivraout tradition culture is in the [GEOGRAPHIC_DATA]. It call the [DATE] …" at bounding box center [284, 130] width 142 height 155
click at [286, 82] on textarea "my faivraout tradition culture is in the [GEOGRAPHIC_DATA]. It call the [DATE] …" at bounding box center [284, 130] width 142 height 155
click at [308, 82] on textarea "my faivraout tradition culture is in the [GEOGRAPHIC_DATA]. It call the [DATE] …" at bounding box center [284, 130] width 142 height 155
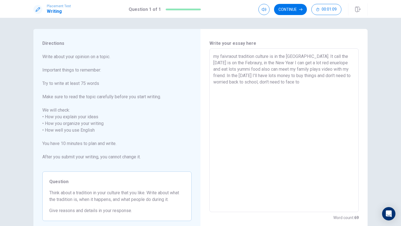
click at [312, 82] on textarea "my faivraout tradition culture is in the [GEOGRAPHIC_DATA]. It call the [DATE] …" at bounding box center [284, 130] width 142 height 155
click at [333, 82] on textarea "my faivraout tradition culture is in the [GEOGRAPHIC_DATA]. It call the [DATE] …" at bounding box center [284, 130] width 142 height 155
click at [312, 83] on textarea "my faivraout tradition culture is in the [GEOGRAPHIC_DATA]. It call the [DATE] …" at bounding box center [284, 130] width 142 height 155
click at [325, 82] on textarea "my faivraout tradition culture is in the [GEOGRAPHIC_DATA]. It call the [DATE] …" at bounding box center [284, 130] width 142 height 155
click at [250, 77] on textarea "my faivraout tradition culture is in the [GEOGRAPHIC_DATA]. It call the [DATE] …" at bounding box center [284, 130] width 142 height 155
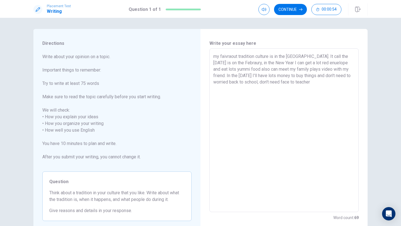
click at [286, 77] on textarea "my faivraout tradition culture is in the [GEOGRAPHIC_DATA]. It call the [DATE] …" at bounding box center [284, 130] width 142 height 155
click at [247, 74] on textarea "my faivraout tradition culture is in the [GEOGRAPHIC_DATA]. It call the [DATE] …" at bounding box center [284, 130] width 142 height 155
click at [232, 75] on textarea "my faivraout tradition culture is in the [GEOGRAPHIC_DATA]. It call the [DATE] …" at bounding box center [284, 130] width 142 height 155
click at [276, 75] on textarea "my faivraout tradition culture is in the [GEOGRAPHIC_DATA]. It call the [DATE] …" at bounding box center [284, 130] width 142 height 155
click at [228, 57] on textarea "my faivraout tradition culture is in the [GEOGRAPHIC_DATA]. It call the [DATE] …" at bounding box center [284, 130] width 142 height 155
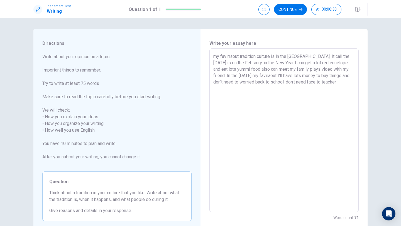
click at [287, 81] on textarea "my favirraout tradition culture is in the [GEOGRAPHIC_DATA]. It call the [DATE]…" at bounding box center [284, 130] width 142 height 155
click at [231, 56] on textarea "my favirraout tradition culture is in the [GEOGRAPHIC_DATA]. It call the [DATE]…" at bounding box center [284, 130] width 142 height 155
click at [231, 57] on textarea "my faviraout tradition culture is in the [GEOGRAPHIC_DATA]. It call the [DATE] …" at bounding box center [284, 130] width 142 height 155
click at [294, 77] on textarea "my favirout tradition culture is in the [GEOGRAPHIC_DATA]. It call the [DATE] i…" at bounding box center [284, 130] width 142 height 155
click at [298, 75] on textarea "my favirout tradition culture is in the [GEOGRAPHIC_DATA]. It call the [DATE] i…" at bounding box center [284, 130] width 142 height 155
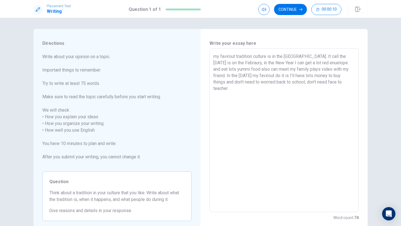
drag, startPoint x: 313, startPoint y: 75, endPoint x: 328, endPoint y: 75, distance: 15.6
click at [328, 75] on textarea "my favirout tradition culture is in the [GEOGRAPHIC_DATA]. It call the [DATE] i…" at bounding box center [284, 130] width 142 height 155
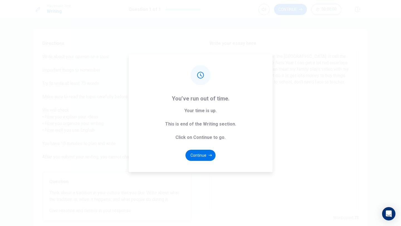
click at [241, 89] on div "You’ve run out of time. Your time is up. This is end of the Writing section. Cl…" at bounding box center [201, 113] width 144 height 118
click at [203, 155] on button "Continue" at bounding box center [201, 155] width 30 height 11
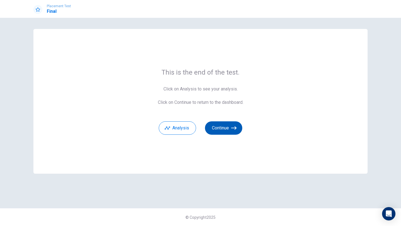
click at [233, 124] on button "Continue" at bounding box center [223, 127] width 37 height 13
